Goal: Information Seeking & Learning: Learn about a topic

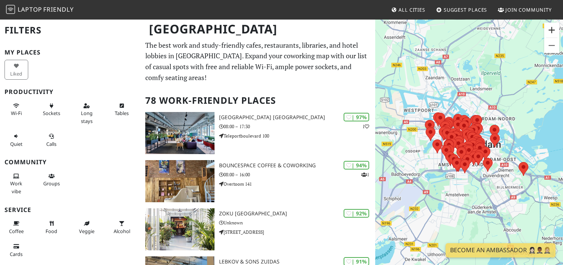
click at [553, 30] on button "Zoom in" at bounding box center [551, 30] width 15 height 15
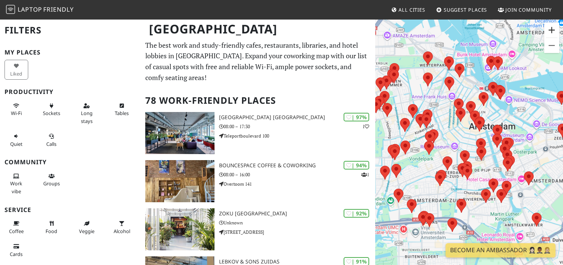
click at [552, 30] on button "Zoom in" at bounding box center [551, 30] width 15 height 15
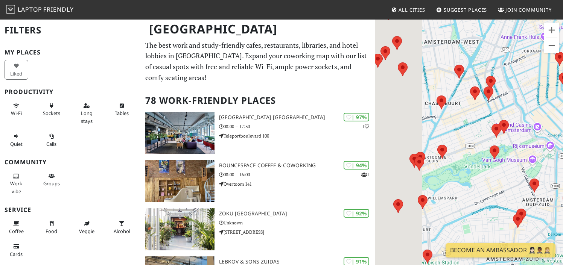
drag, startPoint x: 425, startPoint y: 128, endPoint x: 539, endPoint y: 128, distance: 113.7
click at [539, 128] on div at bounding box center [469, 151] width 188 height 265
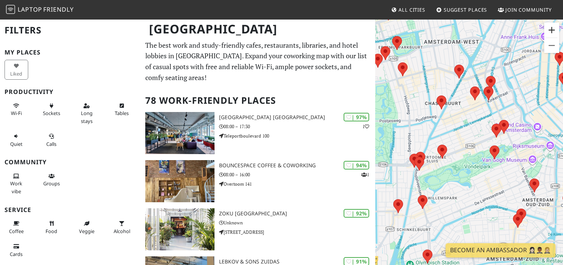
click at [555, 27] on button "Zoom in" at bounding box center [551, 30] width 15 height 15
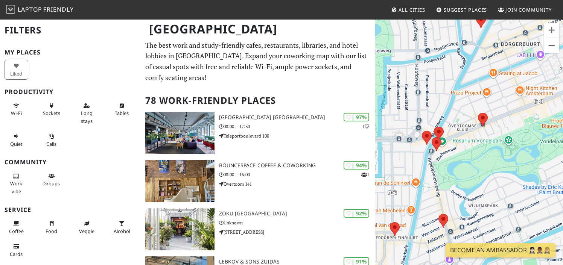
drag, startPoint x: 444, startPoint y: 127, endPoint x: 512, endPoint y: 87, distance: 79.0
click at [512, 87] on div at bounding box center [469, 151] width 188 height 265
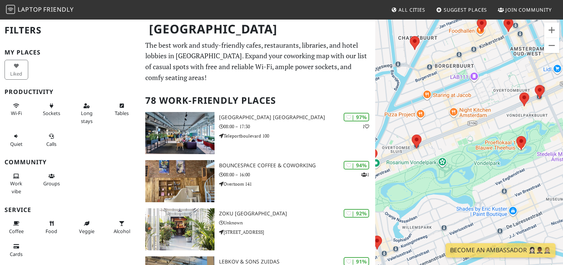
drag, startPoint x: 477, startPoint y: 83, endPoint x: 397, endPoint y: 110, distance: 84.5
click at [397, 110] on div at bounding box center [469, 151] width 188 height 265
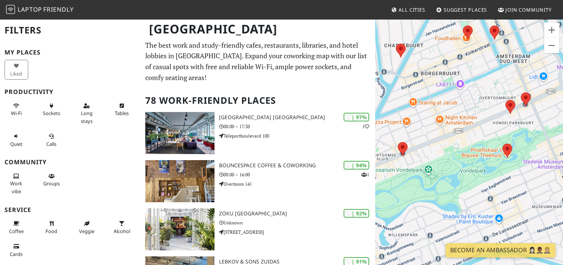
drag, startPoint x: 462, startPoint y: 72, endPoint x: 462, endPoint y: 83, distance: 11.7
click at [462, 83] on div at bounding box center [469, 151] width 188 height 265
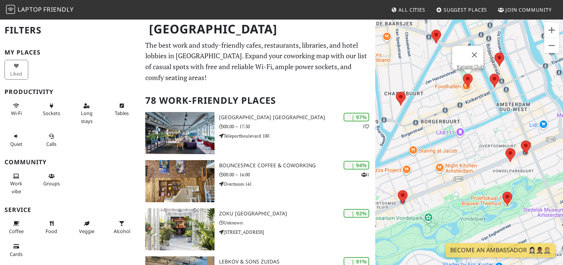
click at [463, 74] on area at bounding box center [463, 74] width 0 height 0
click at [467, 88] on div "Kanarie Club" at bounding box center [469, 151] width 188 height 265
click at [490, 74] on area at bounding box center [490, 74] width 0 height 0
click at [494, 64] on link "Coffee Room." at bounding box center [496, 67] width 29 height 6
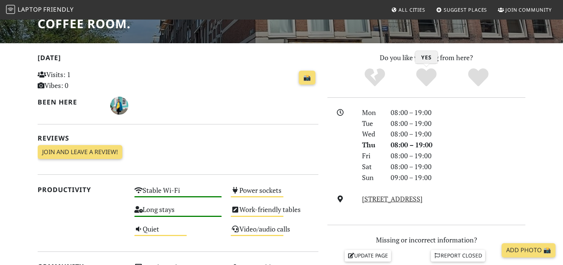
scroll to position [120, 0]
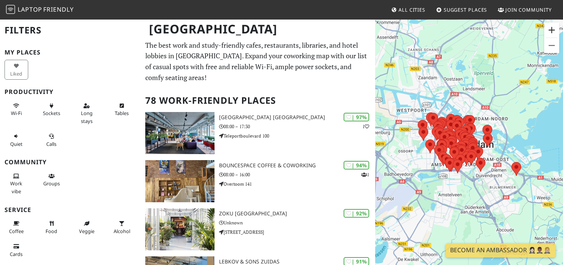
click at [551, 31] on button "Zoom in" at bounding box center [551, 30] width 15 height 15
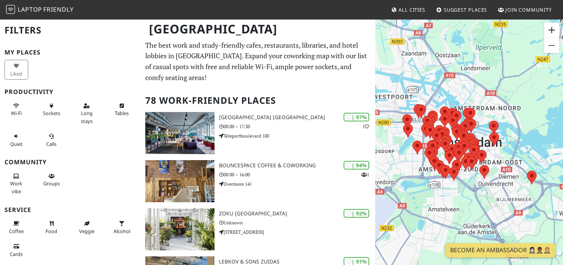
click at [551, 31] on button "Zoom in" at bounding box center [551, 30] width 15 height 15
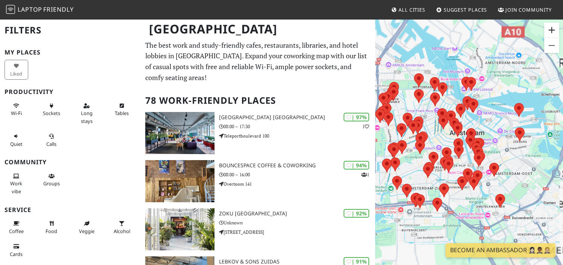
click at [551, 31] on button "Zoom in" at bounding box center [551, 30] width 15 height 15
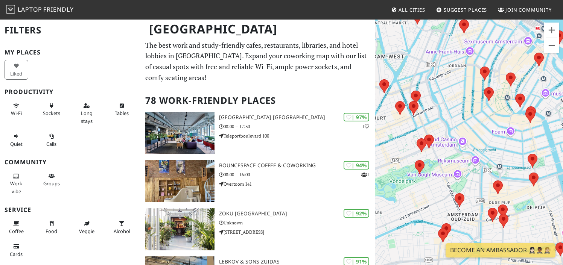
drag, startPoint x: 472, startPoint y: 103, endPoint x: 569, endPoint y: 121, distance: 98.1
click at [563, 121] on html "Laptop Friendly All Cities Suggest Places Join Community [GEOGRAPHIC_DATA] Filt…" at bounding box center [281, 132] width 563 height 265
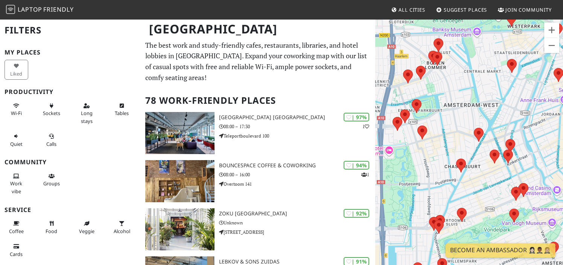
drag, startPoint x: 487, startPoint y: 119, endPoint x: 523, endPoint y: 141, distance: 41.6
click at [523, 141] on div at bounding box center [469, 151] width 188 height 265
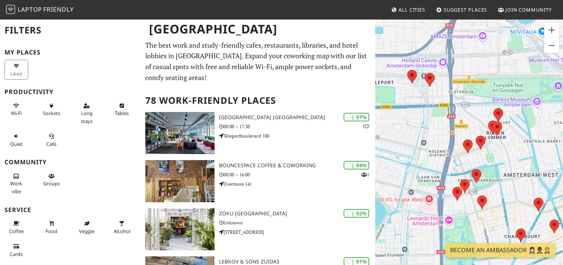
drag, startPoint x: 505, startPoint y: 152, endPoint x: 445, endPoint y: 149, distance: 59.9
click at [445, 149] on div at bounding box center [469, 151] width 188 height 265
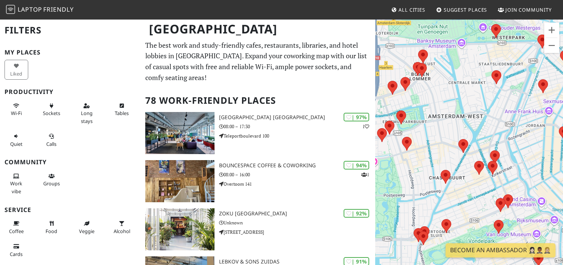
drag, startPoint x: 469, startPoint y: 158, endPoint x: 458, endPoint y: 99, distance: 59.7
click at [458, 99] on div at bounding box center [469, 151] width 188 height 265
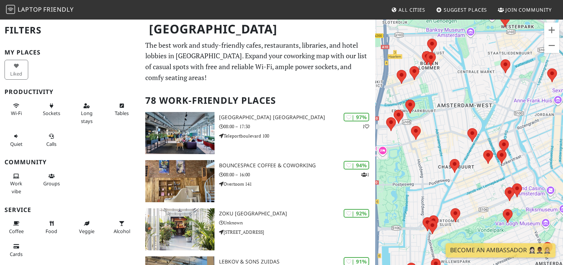
drag, startPoint x: 496, startPoint y: 178, endPoint x: 509, endPoint y: 168, distance: 16.9
click at [509, 168] on div at bounding box center [469, 151] width 188 height 265
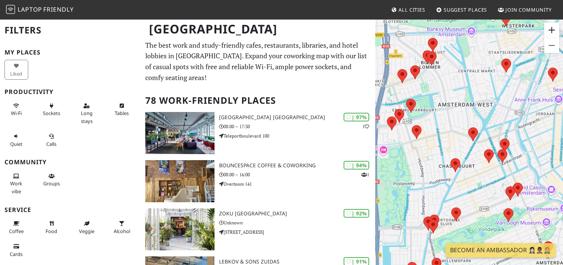
click at [553, 30] on button "Zoom in" at bounding box center [551, 30] width 15 height 15
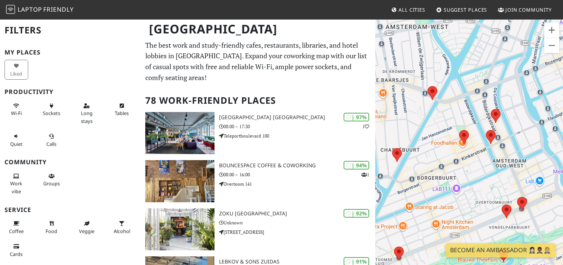
drag, startPoint x: 521, startPoint y: 126, endPoint x: 476, endPoint y: 95, distance: 55.2
click at [476, 95] on div at bounding box center [469, 151] width 188 height 265
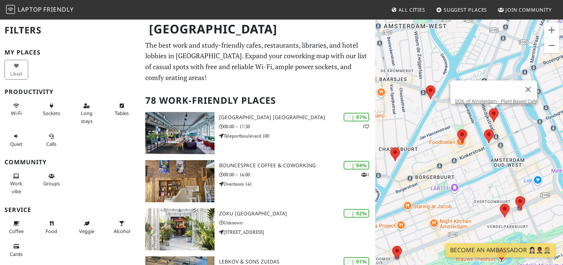
click at [489, 108] on area at bounding box center [489, 108] width 0 height 0
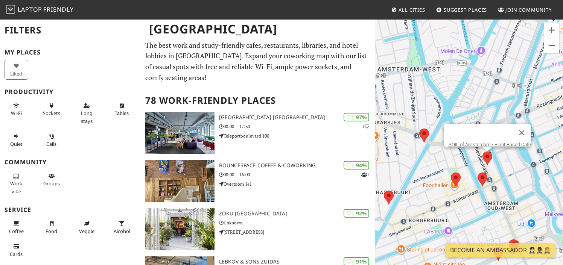
click at [424, 78] on div "SOIL of Amsterdam - Plant Based Café" at bounding box center [469, 151] width 188 height 265
click at [497, 142] on link "SOIL of Amsterdam - Plant Based Café" at bounding box center [489, 145] width 82 height 6
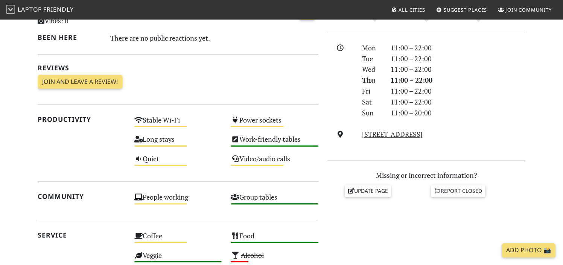
scroll to position [198, 0]
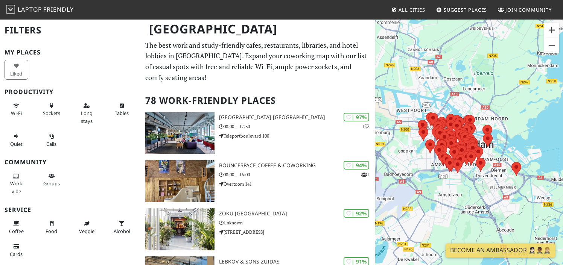
click at [552, 30] on button "Zoom in" at bounding box center [551, 30] width 15 height 15
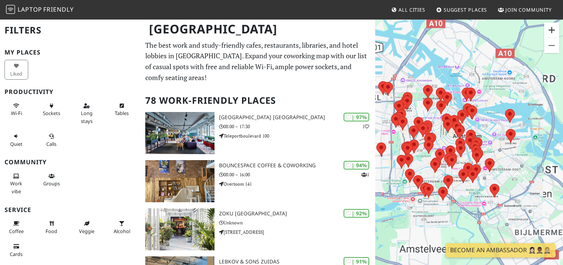
click at [552, 30] on button "Zoom in" at bounding box center [551, 30] width 15 height 15
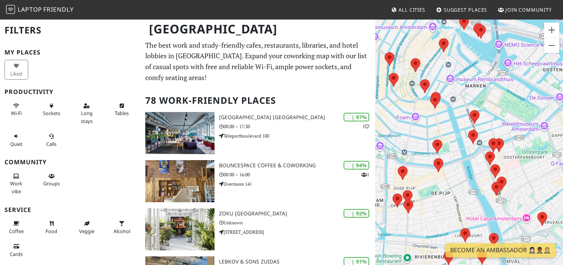
drag, startPoint x: 479, startPoint y: 91, endPoint x: 569, endPoint y: 114, distance: 93.3
click at [563, 114] on html "Laptop Friendly All Cities Suggest Places Join Community [GEOGRAPHIC_DATA] Filt…" at bounding box center [281, 132] width 563 height 265
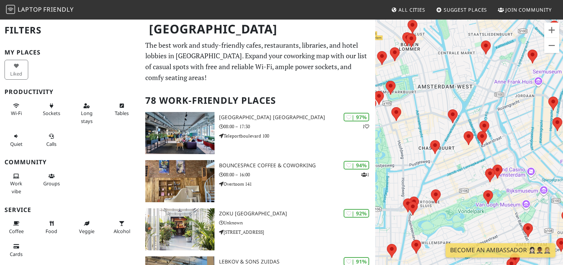
drag, startPoint x: 472, startPoint y: 139, endPoint x: 503, endPoint y: 127, distance: 33.0
click at [503, 127] on div at bounding box center [469, 151] width 188 height 265
click at [552, 30] on button "Zoom in" at bounding box center [551, 30] width 15 height 15
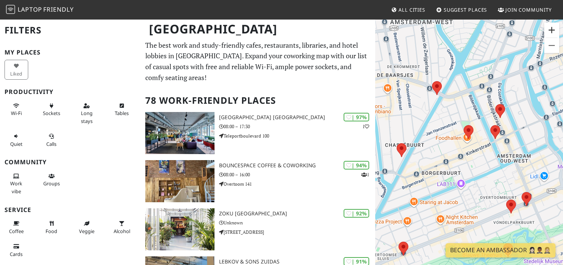
click at [552, 29] on button "Zoom in" at bounding box center [551, 30] width 15 height 15
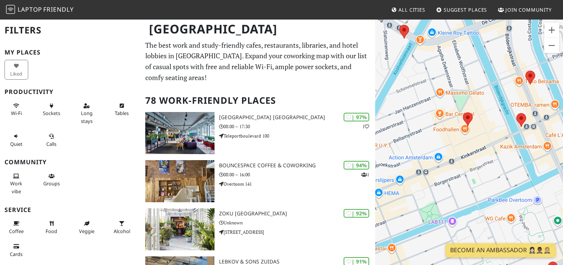
drag, startPoint x: 527, startPoint y: 104, endPoint x: 455, endPoint y: 104, distance: 72.3
click at [455, 104] on div at bounding box center [469, 151] width 188 height 265
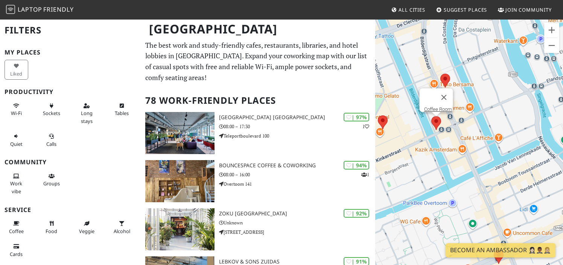
click at [431, 116] on area at bounding box center [431, 116] width 0 height 0
click at [432, 107] on link "Coffee Room." at bounding box center [438, 110] width 29 height 6
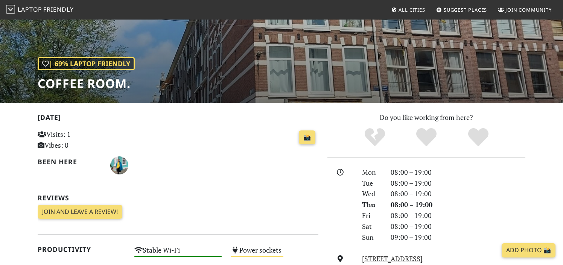
scroll to position [78, 0]
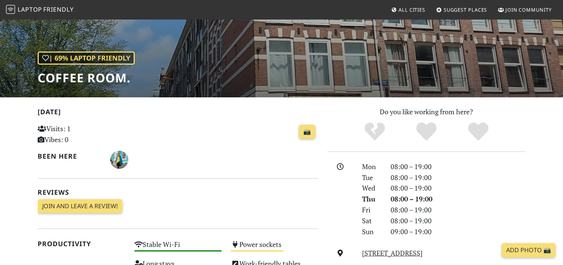
drag, startPoint x: 407, startPoint y: 54, endPoint x: 408, endPoint y: 94, distance: 40.3
click at [408, 92] on div "| 69% Laptop Friendly Coffee Room." at bounding box center [281, 19] width 563 height 157
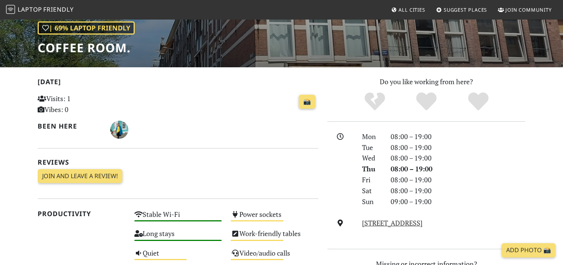
scroll to position [111, 0]
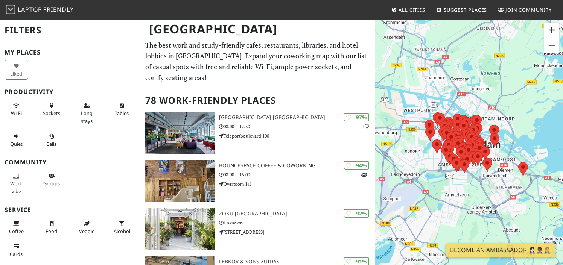
click at [552, 30] on button "Zoom in" at bounding box center [551, 30] width 15 height 15
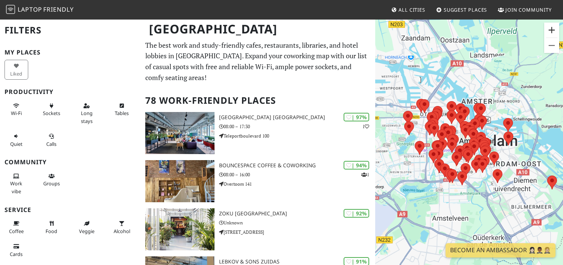
click at [552, 30] on button "Zoom in" at bounding box center [551, 30] width 15 height 15
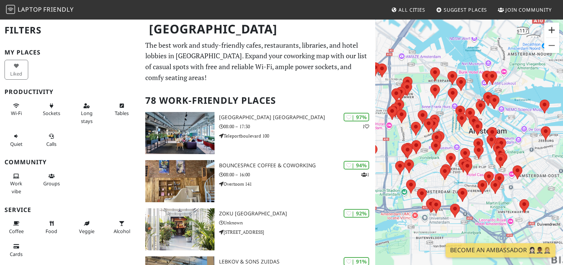
click at [552, 30] on button "Zoom in" at bounding box center [551, 30] width 15 height 15
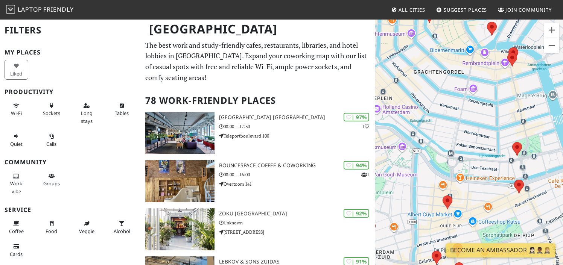
drag, startPoint x: 433, startPoint y: 122, endPoint x: 564, endPoint y: 114, distance: 131.2
click at [563, 114] on html "Laptop Friendly All Cities Suggest Places Join Community [GEOGRAPHIC_DATA] Filt…" at bounding box center [281, 132] width 563 height 265
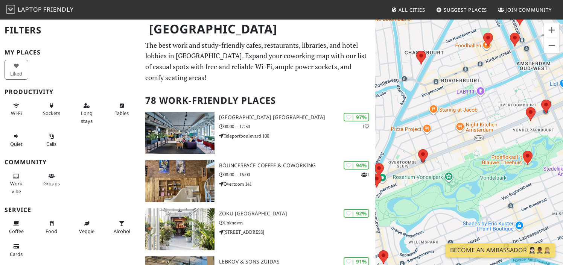
drag, startPoint x: 514, startPoint y: 134, endPoint x: 483, endPoint y: 141, distance: 31.3
click at [483, 141] on div at bounding box center [469, 151] width 188 height 265
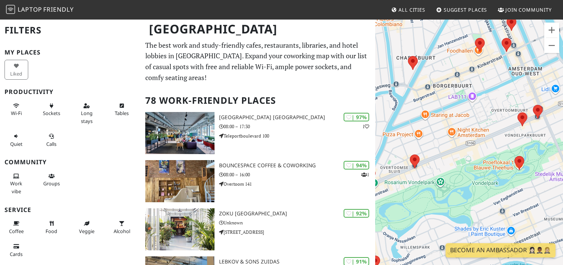
drag, startPoint x: 484, startPoint y: 100, endPoint x: 476, endPoint y: 123, distance: 24.9
click at [476, 123] on div at bounding box center [469, 151] width 188 height 265
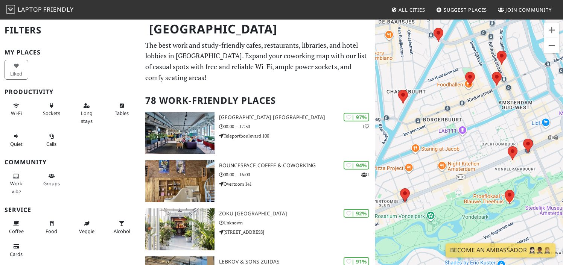
click at [469, 87] on div at bounding box center [469, 151] width 188 height 265
click at [465, 72] on area at bounding box center [465, 72] width 0 height 0
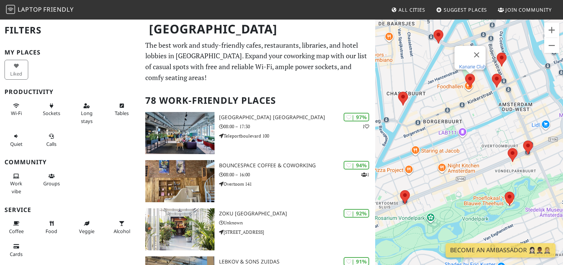
click at [469, 64] on link "Kanarie Club" at bounding box center [472, 67] width 27 height 6
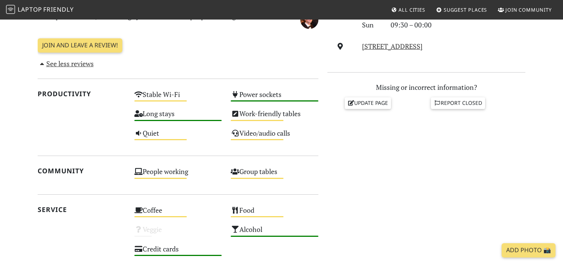
scroll to position [294, 0]
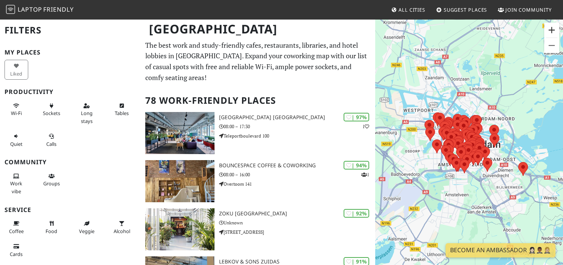
click at [550, 35] on button "Zoom in" at bounding box center [551, 30] width 15 height 15
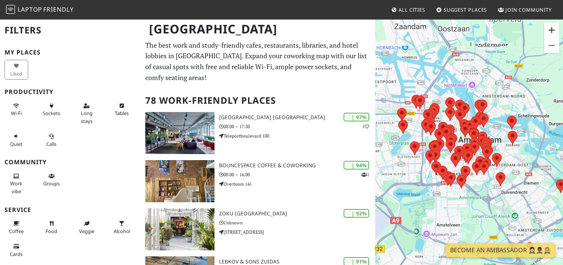
click at [550, 35] on button "Zoom in" at bounding box center [551, 30] width 15 height 15
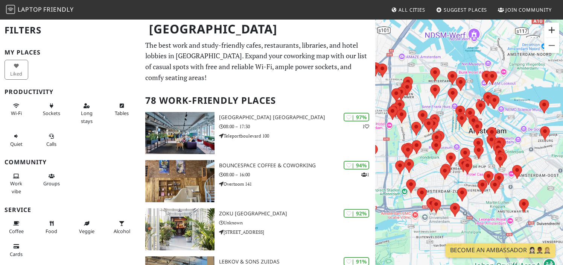
click at [550, 35] on button "Zoom in" at bounding box center [551, 30] width 15 height 15
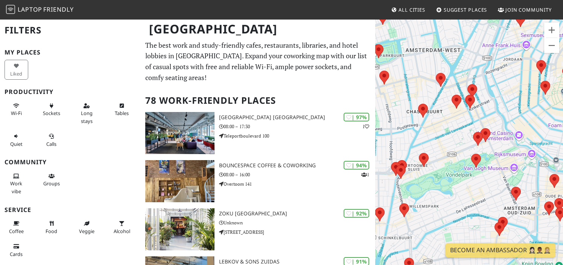
drag, startPoint x: 472, startPoint y: 85, endPoint x: 569, endPoint y: 99, distance: 98.0
click at [563, 99] on html "Laptop Friendly All Cities Suggest Places Join Community [GEOGRAPHIC_DATA] Filt…" at bounding box center [281, 132] width 563 height 265
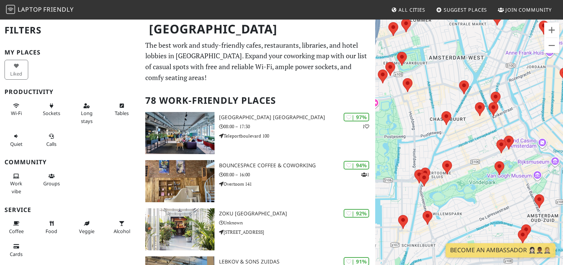
drag, startPoint x: 455, startPoint y: 122, endPoint x: 460, endPoint y: 118, distance: 6.4
click at [460, 118] on div at bounding box center [469, 151] width 188 height 265
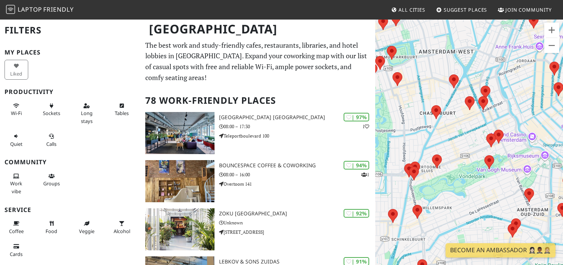
drag, startPoint x: 449, startPoint y: 137, endPoint x: 479, endPoint y: 141, distance: 30.7
click at [479, 141] on div at bounding box center [469, 151] width 188 height 265
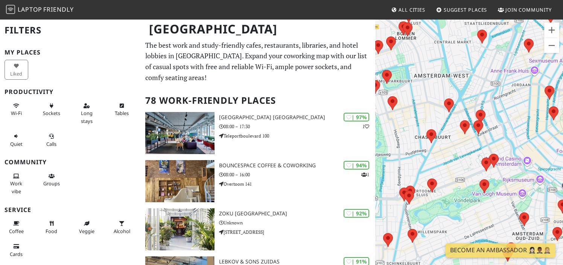
drag, startPoint x: 482, startPoint y: 124, endPoint x: 451, endPoint y: 143, distance: 35.8
click at [451, 143] on div at bounding box center [469, 151] width 188 height 265
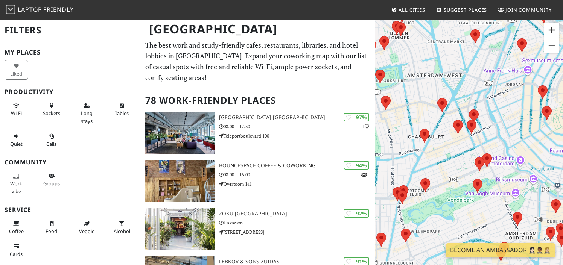
click at [552, 31] on button "Zoom in" at bounding box center [551, 30] width 15 height 15
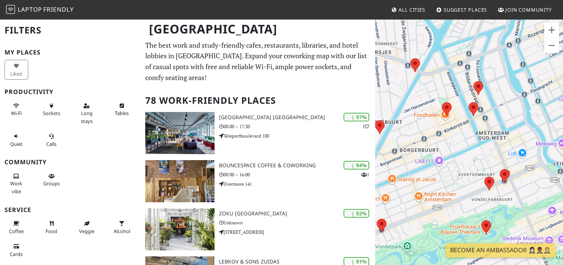
drag, startPoint x: 498, startPoint y: 93, endPoint x: 473, endPoint y: 101, distance: 25.8
click at [473, 101] on div at bounding box center [469, 151] width 188 height 265
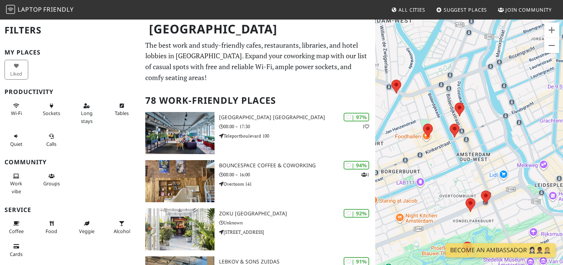
drag, startPoint x: 442, startPoint y: 120, endPoint x: 454, endPoint y: 148, distance: 29.7
click at [454, 148] on div at bounding box center [469, 151] width 188 height 265
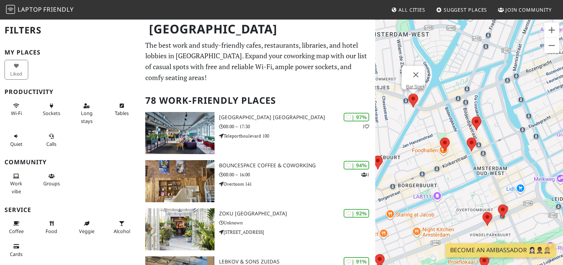
click at [408, 94] on area at bounding box center [408, 94] width 0 height 0
click at [415, 84] on link "Bar Spek" at bounding box center [415, 87] width 19 height 6
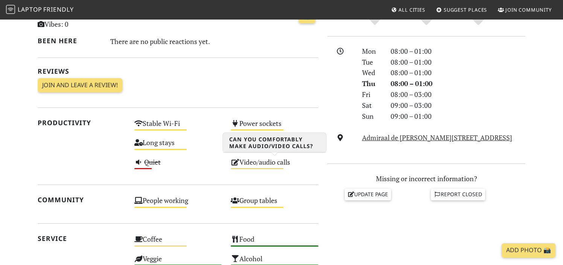
scroll to position [192, 0]
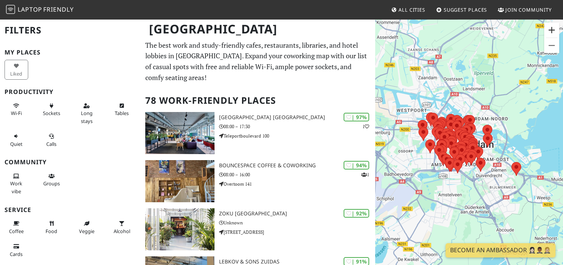
click at [549, 28] on button "Zoom in" at bounding box center [551, 30] width 15 height 15
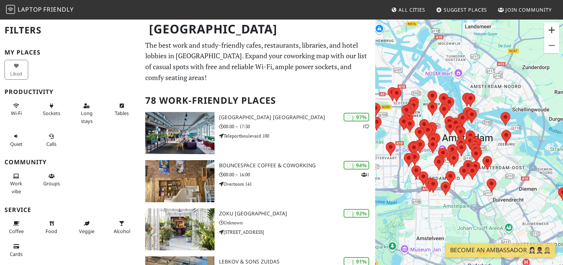
click at [549, 28] on button "Zoom in" at bounding box center [551, 30] width 15 height 15
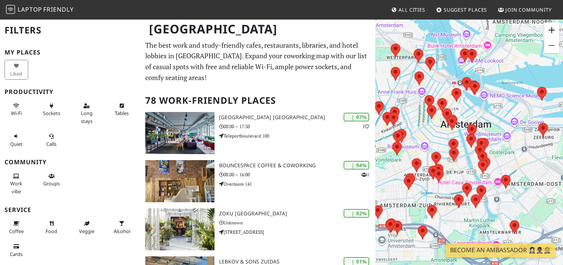
click at [554, 29] on button "Zoom in" at bounding box center [551, 30] width 15 height 15
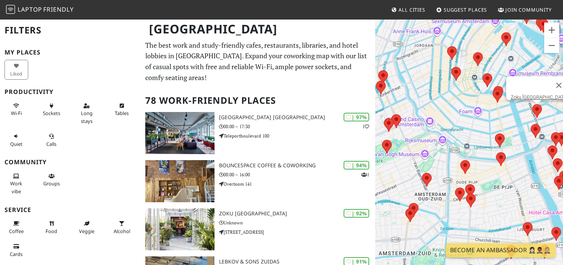
drag, startPoint x: 466, startPoint y: 123, endPoint x: 569, endPoint y: 121, distance: 103.2
click at [563, 121] on html "Laptop Friendly All Cities Suggest Places Join Community [GEOGRAPHIC_DATA] Filt…" at bounding box center [281, 132] width 563 height 265
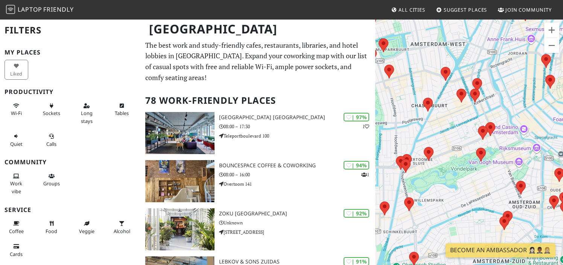
drag, startPoint x: 546, startPoint y: 129, endPoint x: 447, endPoint y: 134, distance: 99.5
click at [446, 133] on div at bounding box center [469, 151] width 188 height 265
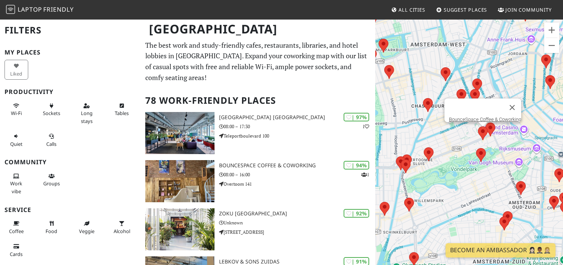
click at [478, 127] on area at bounding box center [478, 127] width 0 height 0
click at [466, 117] on link "BounceSpace Coffee & Coworking" at bounding box center [485, 120] width 72 height 6
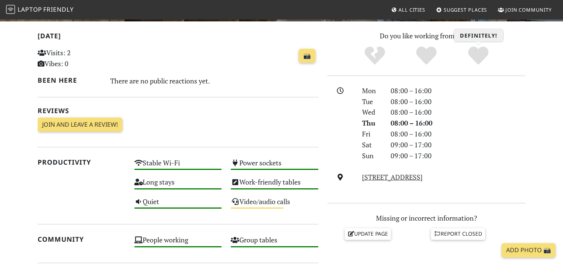
scroll to position [140, 0]
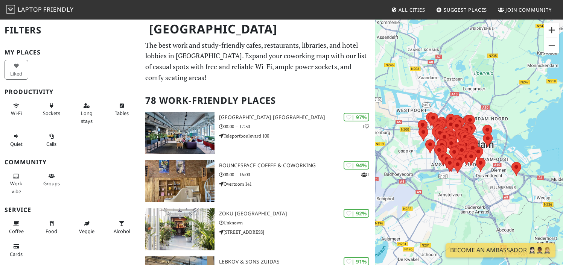
click at [550, 32] on button "Zoom in" at bounding box center [551, 30] width 15 height 15
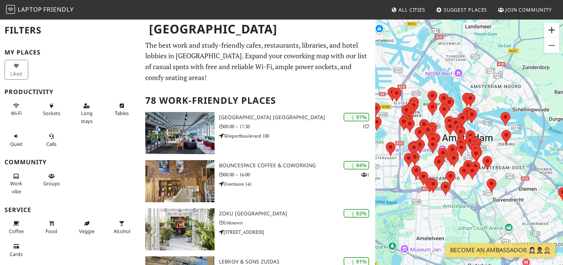
click at [550, 32] on button "Zoom in" at bounding box center [551, 30] width 15 height 15
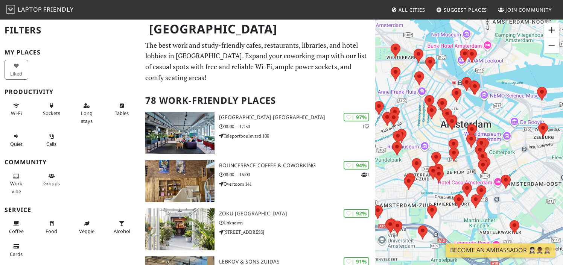
click at [550, 29] on button "Zoom in" at bounding box center [551, 30] width 15 height 15
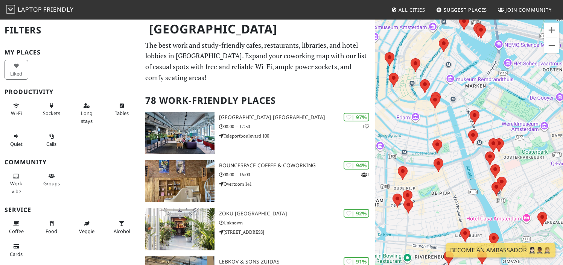
drag, startPoint x: 409, startPoint y: 156, endPoint x: 569, endPoint y: 90, distance: 173.0
click at [563, 90] on html "Laptop Friendly All Cities Suggest Places Join Community Amsterdam Filters My P…" at bounding box center [281, 132] width 563 height 265
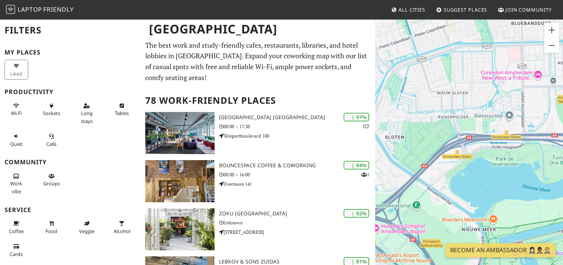
drag, startPoint x: 520, startPoint y: 117, endPoint x: 430, endPoint y: 178, distance: 108.9
click at [430, 176] on div at bounding box center [469, 151] width 188 height 265
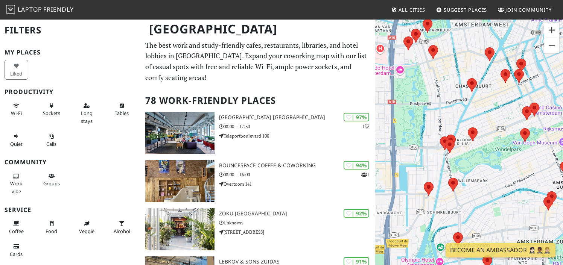
click at [551, 33] on button "Zoom in" at bounding box center [551, 30] width 15 height 15
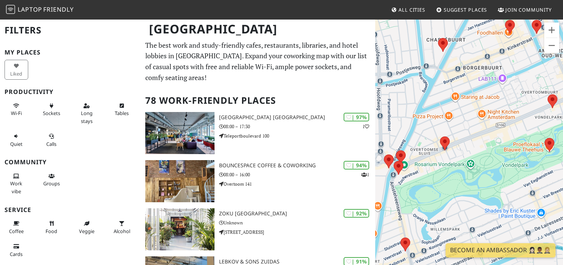
drag, startPoint x: 513, startPoint y: 108, endPoint x: 480, endPoint y: 127, distance: 38.5
click at [480, 126] on div at bounding box center [469, 151] width 188 height 265
click at [554, 29] on button "Zoom in" at bounding box center [551, 30] width 15 height 15
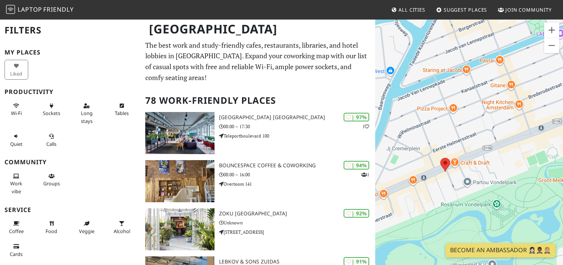
drag, startPoint x: 486, startPoint y: 90, endPoint x: 500, endPoint y: 130, distance: 42.4
click at [500, 130] on div at bounding box center [469, 151] width 188 height 265
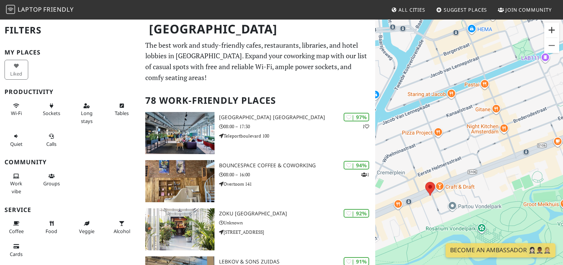
click at [551, 30] on button "Zoom in" at bounding box center [551, 30] width 15 height 15
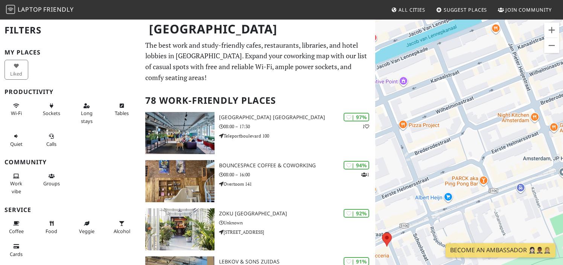
drag, startPoint x: 500, startPoint y: 119, endPoint x: 436, endPoint y: 224, distance: 123.0
click at [436, 224] on div at bounding box center [469, 151] width 188 height 265
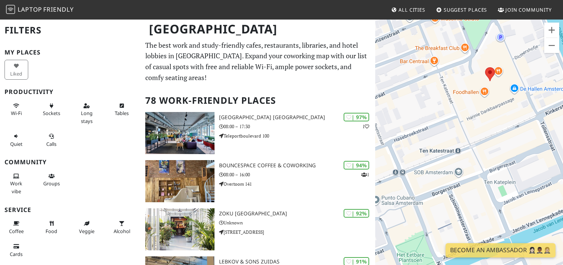
drag, startPoint x: 469, startPoint y: 175, endPoint x: 469, endPoint y: 210, distance: 34.6
click at [469, 210] on div at bounding box center [469, 151] width 188 height 265
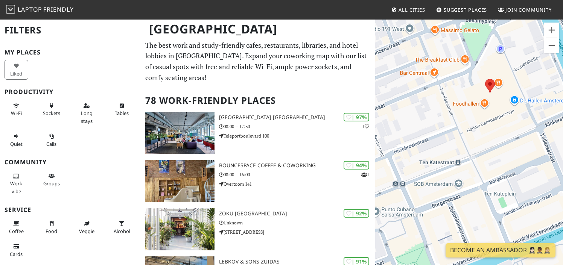
click at [484, 107] on div at bounding box center [469, 151] width 188 height 265
click at [485, 79] on area at bounding box center [485, 79] width 0 height 0
click at [488, 69] on link "Kanarie Club" at bounding box center [492, 72] width 27 height 6
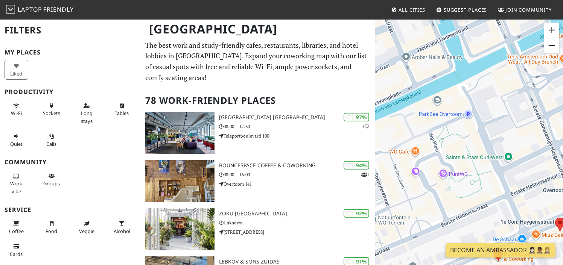
click at [551, 50] on button "Zoom out" at bounding box center [551, 45] width 15 height 15
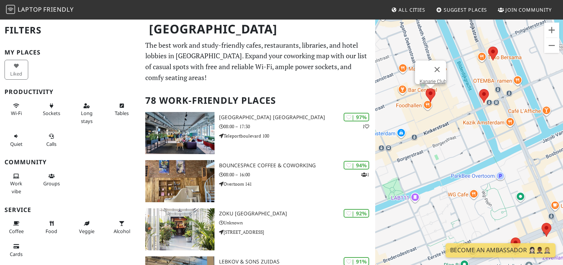
drag, startPoint x: 500, startPoint y: 99, endPoint x: 535, endPoint y: 149, distance: 61.9
click at [535, 149] on div "Kanarie Club" at bounding box center [469, 151] width 188 height 265
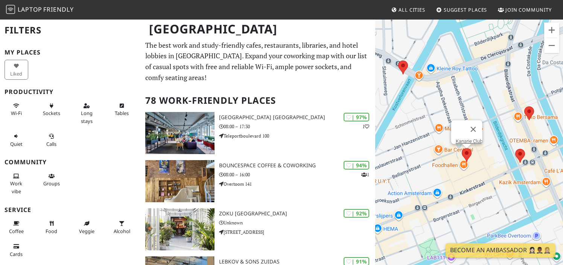
drag, startPoint x: 451, startPoint y: 157, endPoint x: 491, endPoint y: 180, distance: 45.7
click at [491, 179] on div "Kanarie Club" at bounding box center [469, 151] width 188 height 265
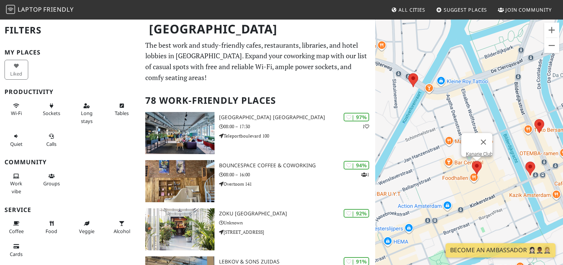
drag, startPoint x: 427, startPoint y: 129, endPoint x: 497, endPoint y: 172, distance: 82.6
click at [497, 172] on div "Kanarie Club" at bounding box center [469, 151] width 188 height 265
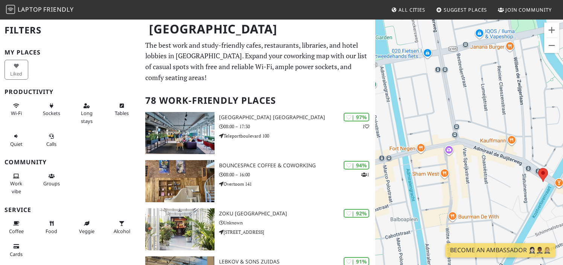
drag, startPoint x: 476, startPoint y: 159, endPoint x: 463, endPoint y: 159, distance: 12.8
click at [463, 159] on div "Kanarie Club" at bounding box center [469, 151] width 188 height 265
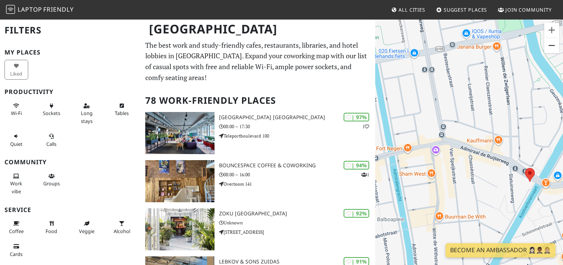
click at [549, 46] on button "Zoom out" at bounding box center [551, 45] width 15 height 15
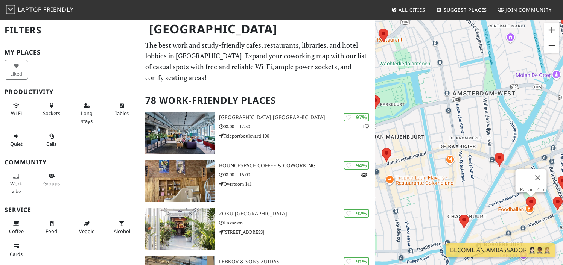
click at [549, 46] on button "Zoom out" at bounding box center [551, 45] width 15 height 15
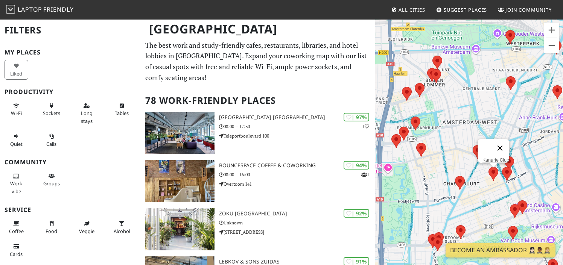
click at [501, 140] on button "Close" at bounding box center [500, 148] width 18 height 18
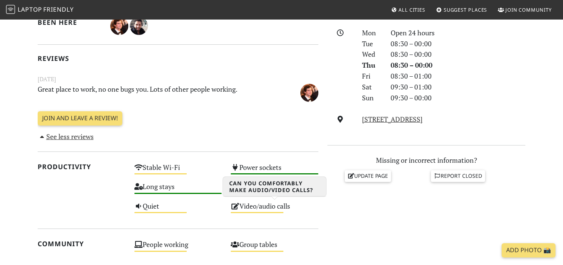
scroll to position [171, 0]
